Goal: Task Accomplishment & Management: Manage account settings

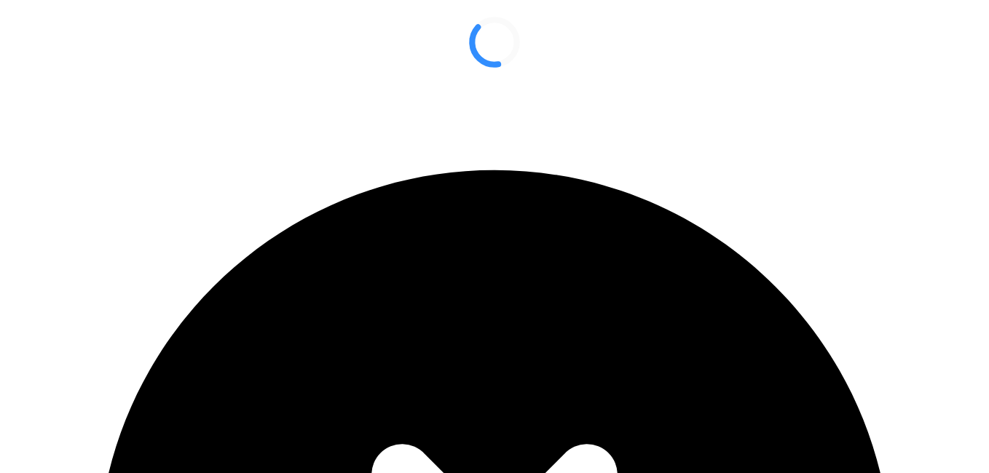
click at [501, 63] on div at bounding box center [494, 42] width 977 height 73
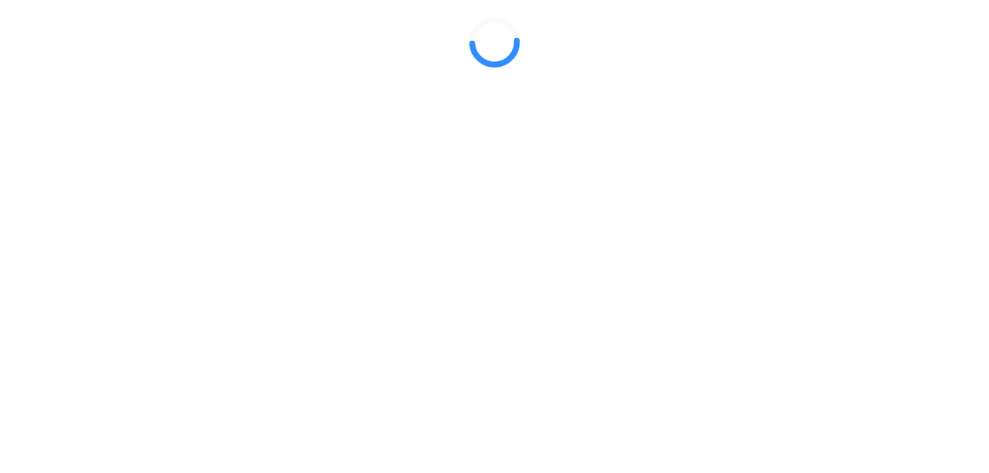
click at [558, 79] on div at bounding box center [494, 42] width 977 height 73
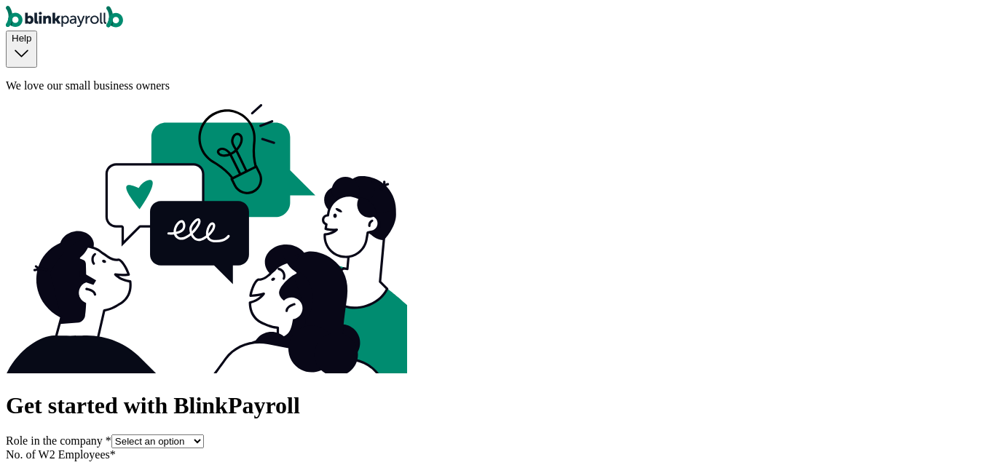
click at [157, 435] on select "Select an option Business owner HR CPA / Accountant Other" at bounding box center [157, 442] width 92 height 14
click at [54, 392] on div "Get started with BlinkPayroll Role in the company * Select an option Business o…" at bounding box center [494, 469] width 977 height 154
click at [178, 435] on select "Select an option Business owner HR CPA / Accountant Other" at bounding box center [157, 442] width 92 height 14
click at [0, 111] on html "Help We love our small business owners Get started with BlinkPayroll Role in th…" at bounding box center [494, 478] width 989 height 956
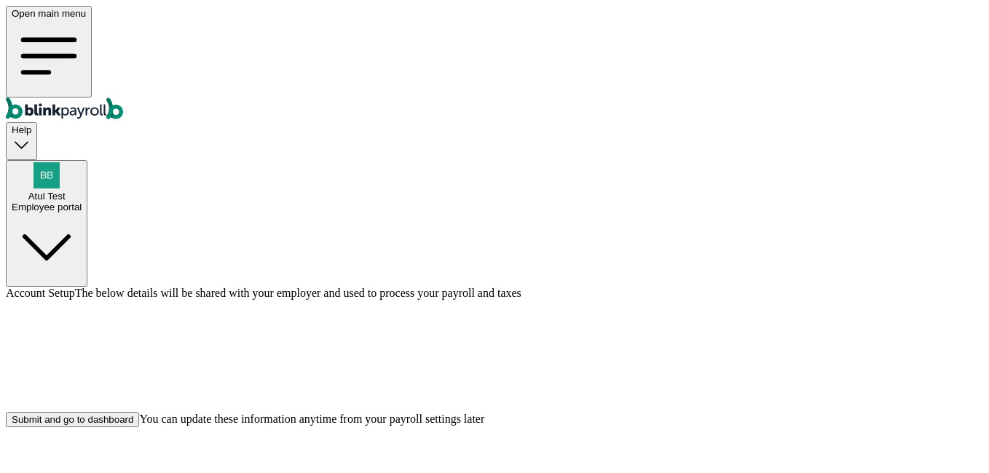
click at [133, 414] on div "Submit and go to dashboard" at bounding box center [73, 419] width 122 height 11
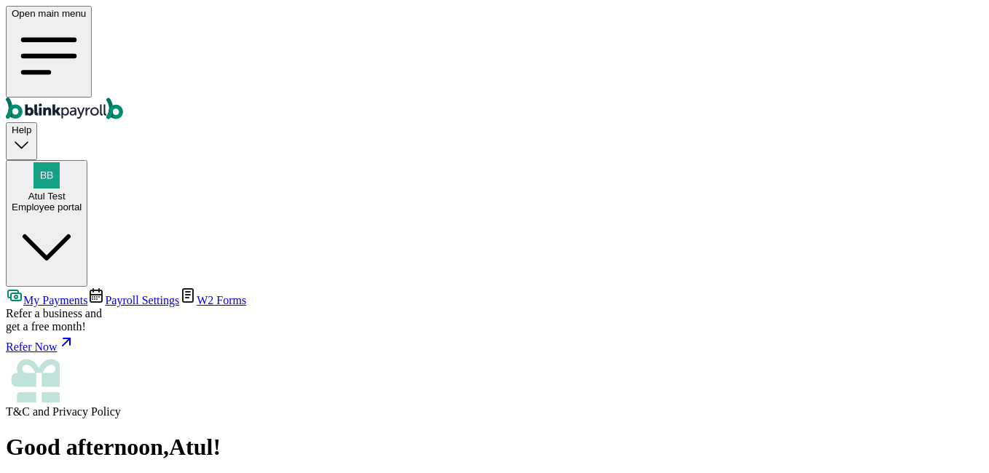
click at [105, 294] on span "Payroll Settings" at bounding box center [142, 300] width 74 height 12
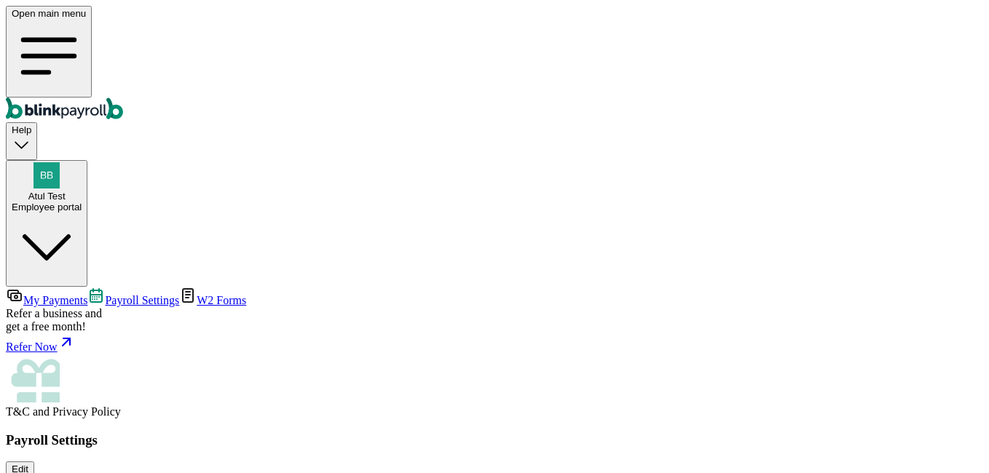
click at [197, 294] on span "W2 Forms" at bounding box center [222, 300] width 50 height 12
click at [105, 294] on span "Payroll Settings" at bounding box center [142, 300] width 74 height 12
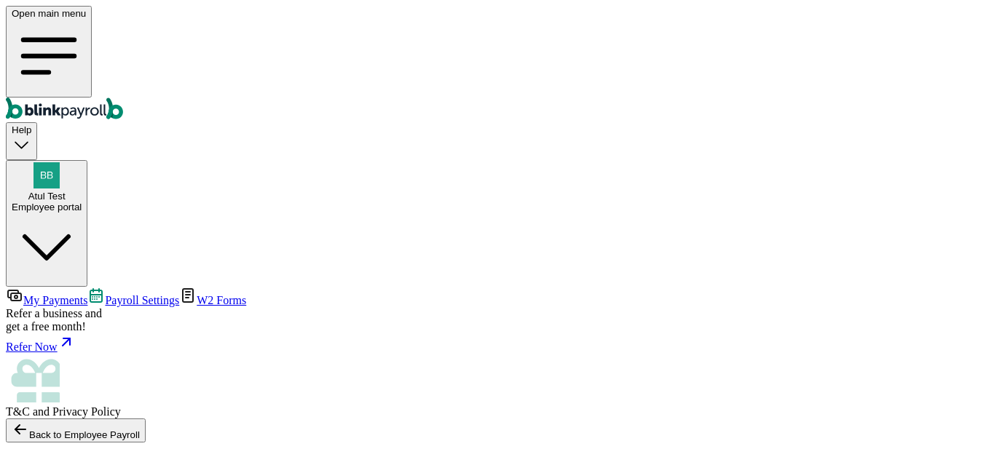
click at [105, 294] on span "Payroll Settings" at bounding box center [142, 300] width 74 height 12
click at [64, 294] on span "My Payments" at bounding box center [55, 300] width 64 height 12
